Goal: Information Seeking & Learning: Learn about a topic

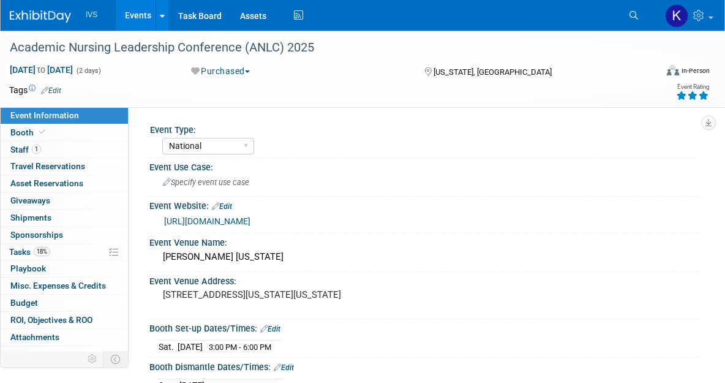
select select "National"
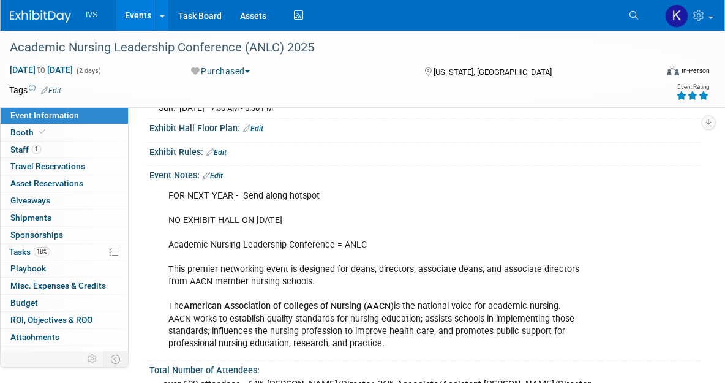
scroll to position [306, 0]
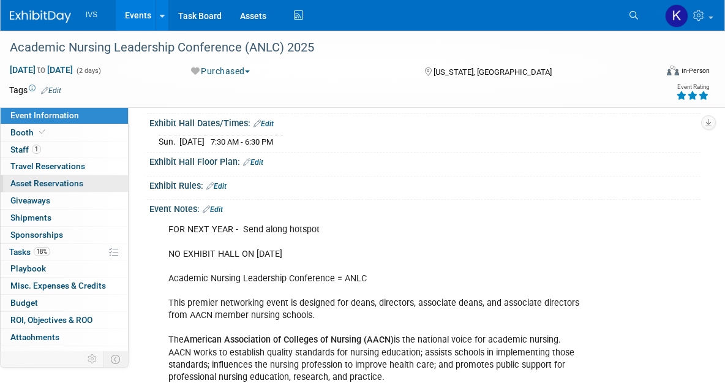
click at [73, 181] on span "Asset Reservations 0" at bounding box center [46, 183] width 73 height 10
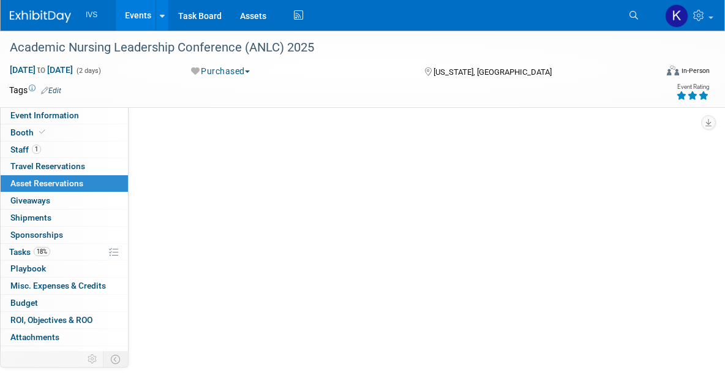
scroll to position [0, 0]
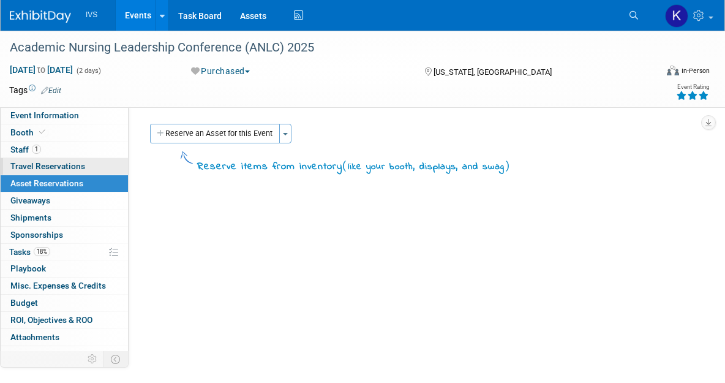
click at [64, 167] on span "Travel Reservations 0" at bounding box center [47, 166] width 75 height 10
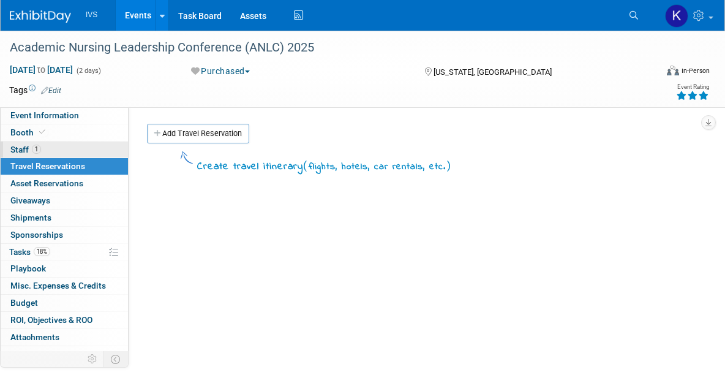
click at [50, 143] on link "1 Staff 1" at bounding box center [64, 149] width 127 height 17
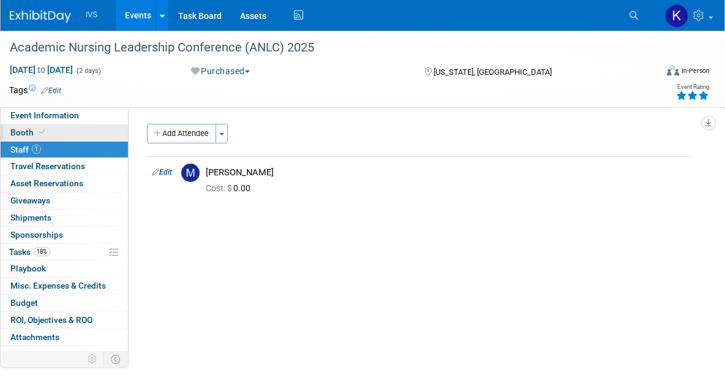
click at [49, 133] on link "Booth" at bounding box center [64, 132] width 127 height 17
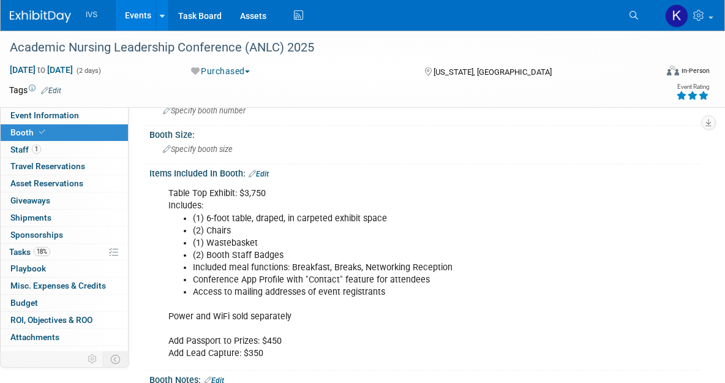
scroll to position [61, 0]
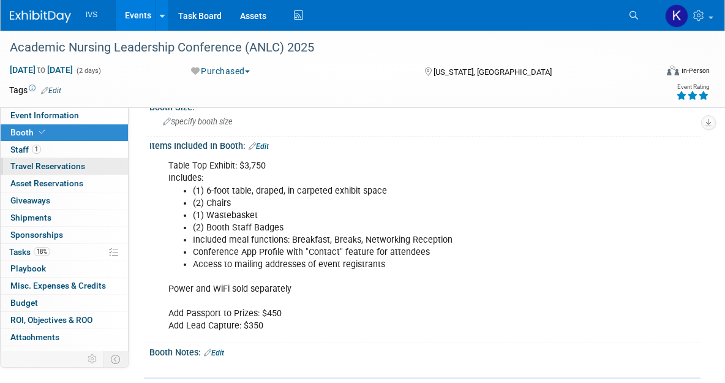
click at [82, 160] on link "0 Travel Reservations 0" at bounding box center [64, 166] width 127 height 17
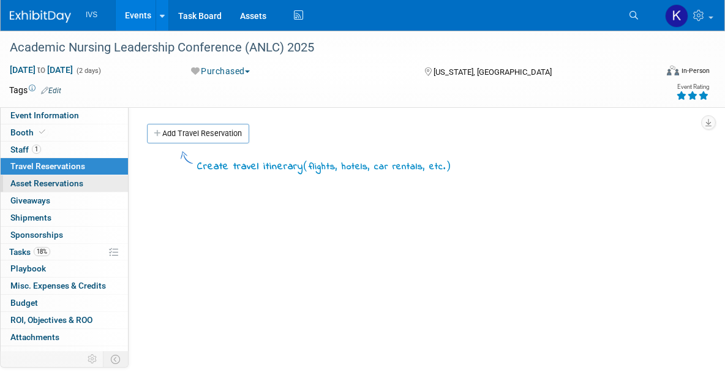
click at [75, 180] on span "Asset Reservations 0" at bounding box center [46, 183] width 73 height 10
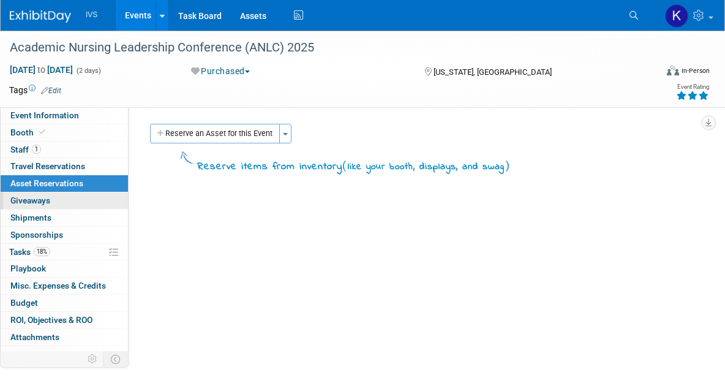
click at [78, 196] on link "0 Giveaways 0" at bounding box center [64, 200] width 127 height 17
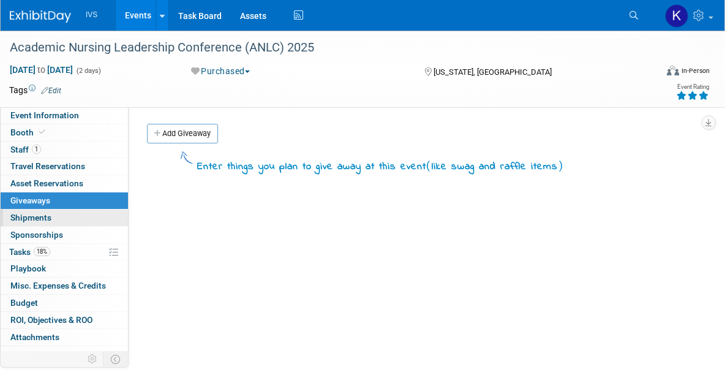
click at [76, 210] on link "0 Shipments 0" at bounding box center [64, 217] width 127 height 17
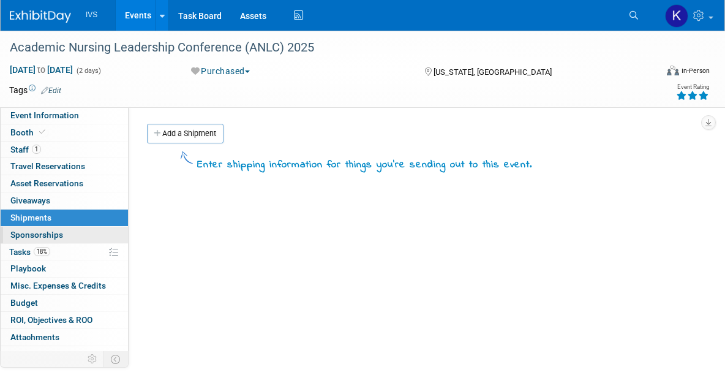
click at [77, 227] on link "0 Sponsorships 0" at bounding box center [64, 235] width 127 height 17
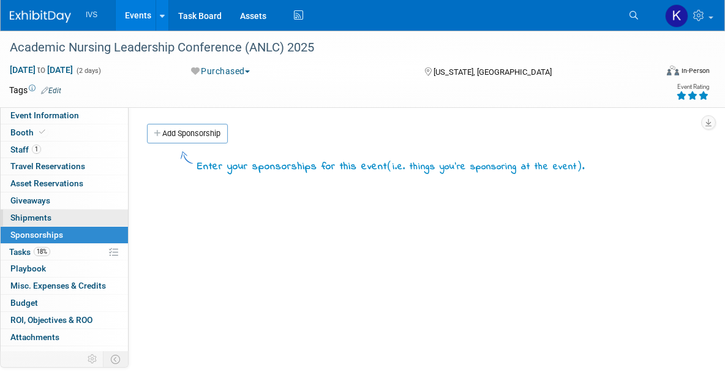
scroll to position [12, 0]
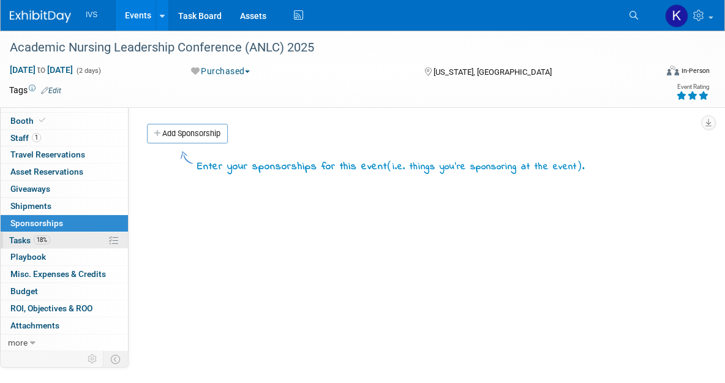
click at [66, 234] on link "18% Tasks 18%" at bounding box center [64, 240] width 127 height 17
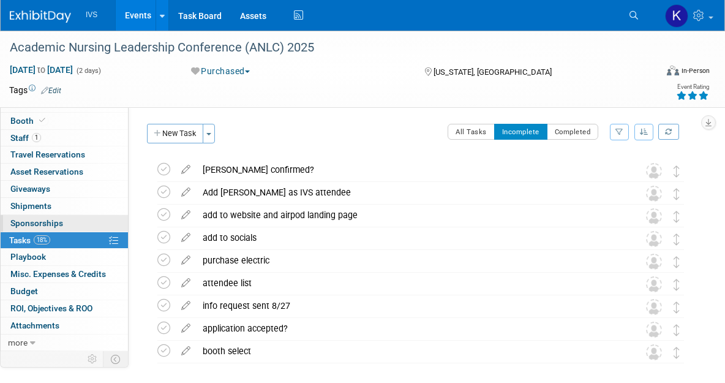
scroll to position [55, 0]
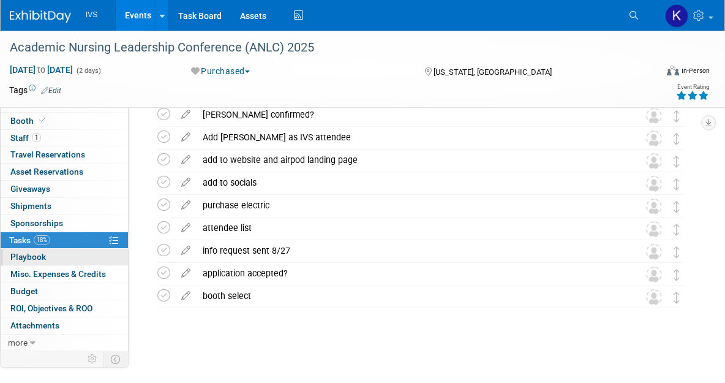
click at [64, 257] on link "0 Playbook 0" at bounding box center [64, 257] width 127 height 17
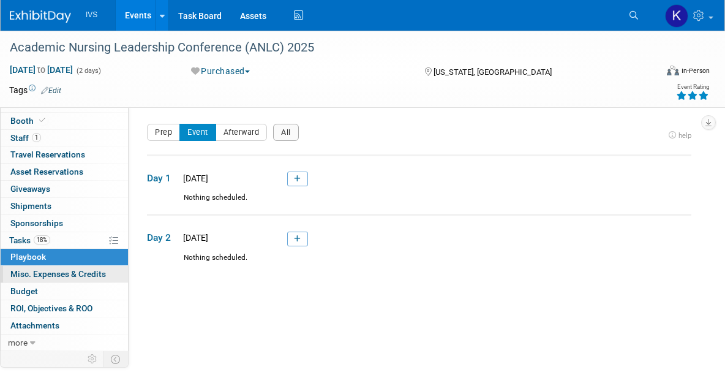
click at [63, 274] on span "Misc. Expenses & Credits 0" at bounding box center [58, 274] width 96 height 10
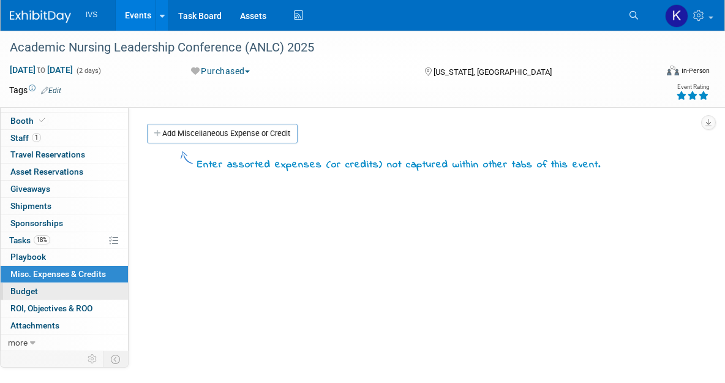
click at [51, 288] on link "Budget" at bounding box center [64, 291] width 127 height 17
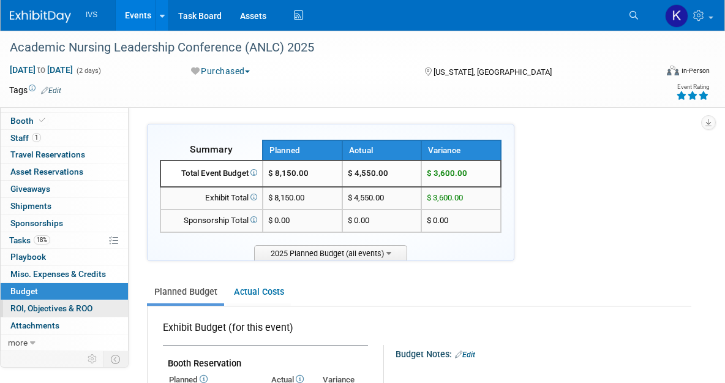
click at [44, 304] on span "ROI, Objectives & ROO 0" at bounding box center [51, 308] width 82 height 10
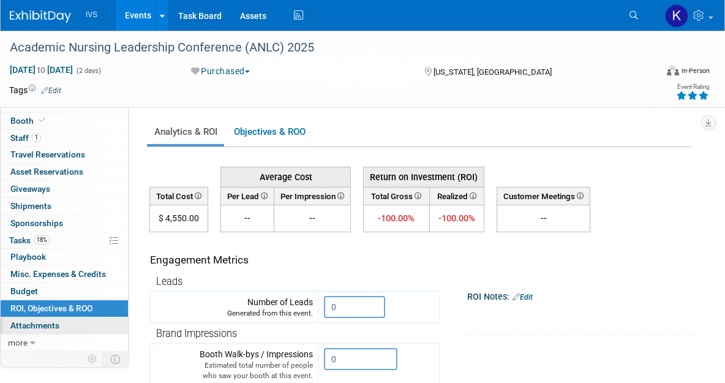
click at [47, 320] on span "Attachments 0" at bounding box center [34, 325] width 49 height 10
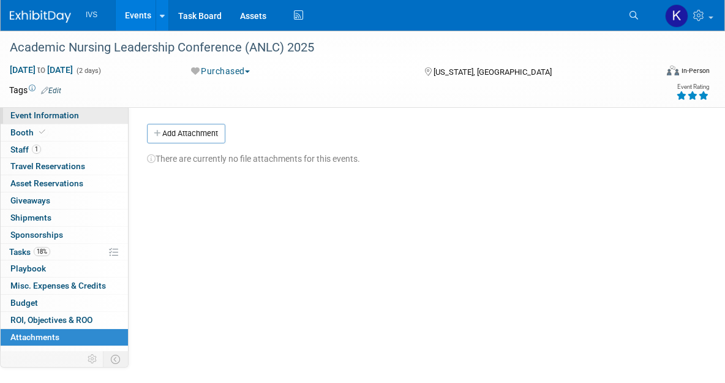
click at [44, 110] on link "Event Information" at bounding box center [64, 115] width 127 height 17
select select "National"
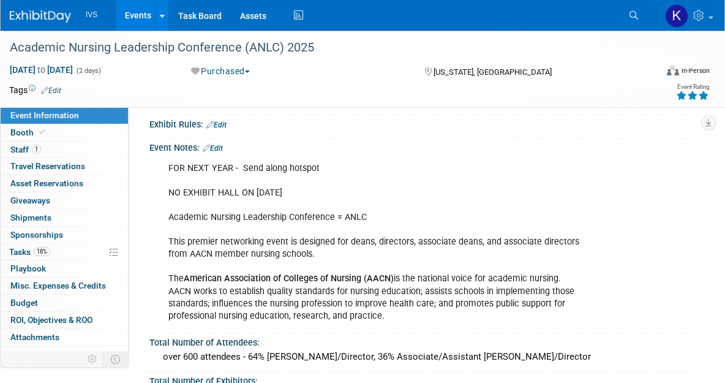
scroll to position [429, 0]
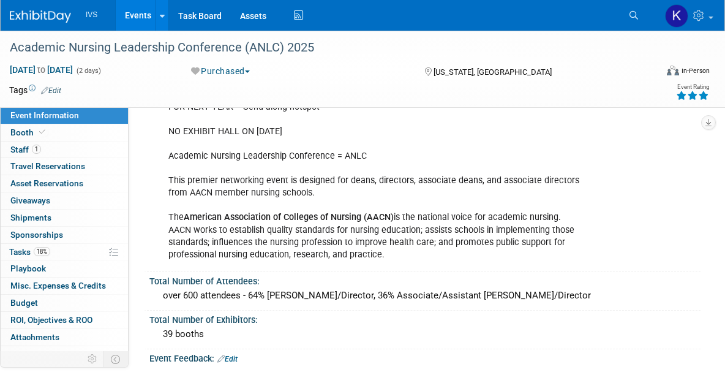
drag, startPoint x: 396, startPoint y: 253, endPoint x: 182, endPoint y: 212, distance: 218.1
click at [176, 214] on div "FOR NEXT YEAR - Send along hotspot NO EXHIBIT HALL ON [DATE] Academic Nursing L…" at bounding box center [375, 181] width 430 height 172
click at [200, 225] on div "FOR NEXT YEAR - Send along hotspot NO EXHIBIT HALL ON [DATE] Academic Nursing L…" at bounding box center [375, 181] width 430 height 172
click at [269, 188] on div "FOR NEXT YEAR - Send along hotspot NO EXHIBIT HALL ON [DATE] Academic Nursing L…" at bounding box center [375, 181] width 430 height 172
drag, startPoint x: 418, startPoint y: 256, endPoint x: 180, endPoint y: 173, distance: 252.1
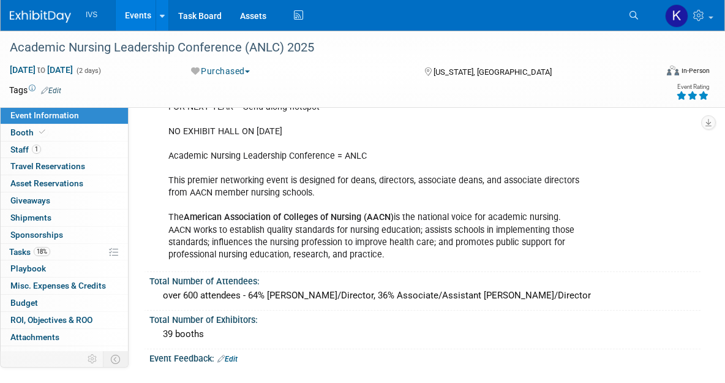
click at [164, 172] on div "FOR NEXT YEAR - Send along hotspot NO EXHIBIT HALL ON [DATE] Academic Nursing L…" at bounding box center [375, 181] width 430 height 172
click at [204, 181] on div "FOR NEXT YEAR - Send along hotspot NO EXHIBIT HALL ON [DATE] Academic Nursing L…" at bounding box center [375, 181] width 430 height 172
click at [443, 265] on div "FOR NEXT YEAR - Send along hotspot NO EXHIBIT HALL ON [DATE] Academic Nursing L…" at bounding box center [424, 180] width 551 height 176
click at [407, 256] on div "FOR NEXT YEAR - Send along hotspot NO EXHIBIT HALL ON [DATE] Academic Nursing L…" at bounding box center [375, 181] width 430 height 172
click at [320, 225] on div "FOR NEXT YEAR - Send along hotspot NO EXHIBIT HALL ON [DATE] Academic Nursing L…" at bounding box center [375, 181] width 430 height 172
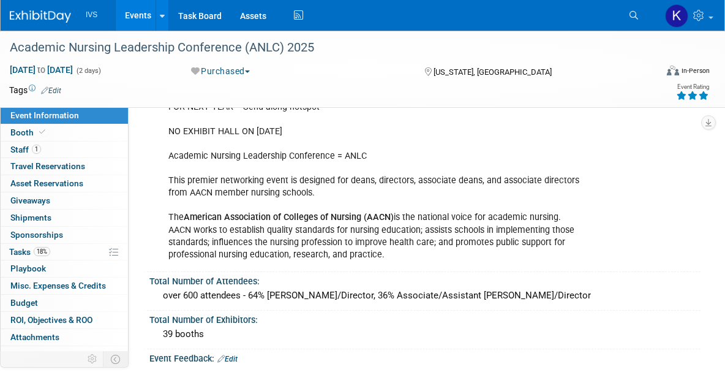
drag, startPoint x: 165, startPoint y: 176, endPoint x: 424, endPoint y: 254, distance: 270.6
click at [424, 254] on div "FOR NEXT YEAR - Send along hotspot NO EXHIBIT HALL ON [DATE] Academic Nursing L…" at bounding box center [375, 181] width 430 height 172
copy div "This premier networking event is designed for deans, directors, associate deans…"
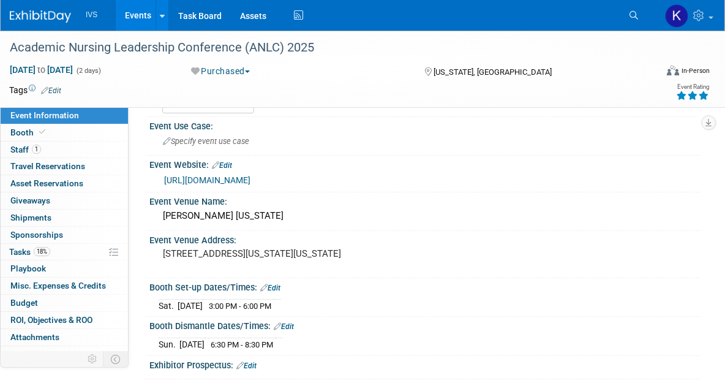
scroll to position [9, 0]
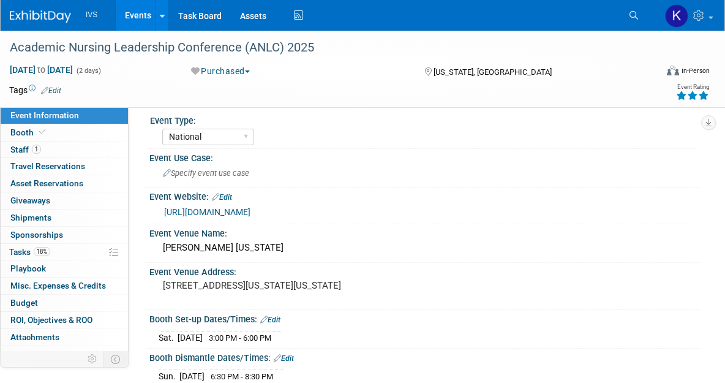
click at [241, 210] on link "[URL][DOMAIN_NAME]" at bounding box center [207, 212] width 86 height 10
